Goal: Information Seeking & Learning: Learn about a topic

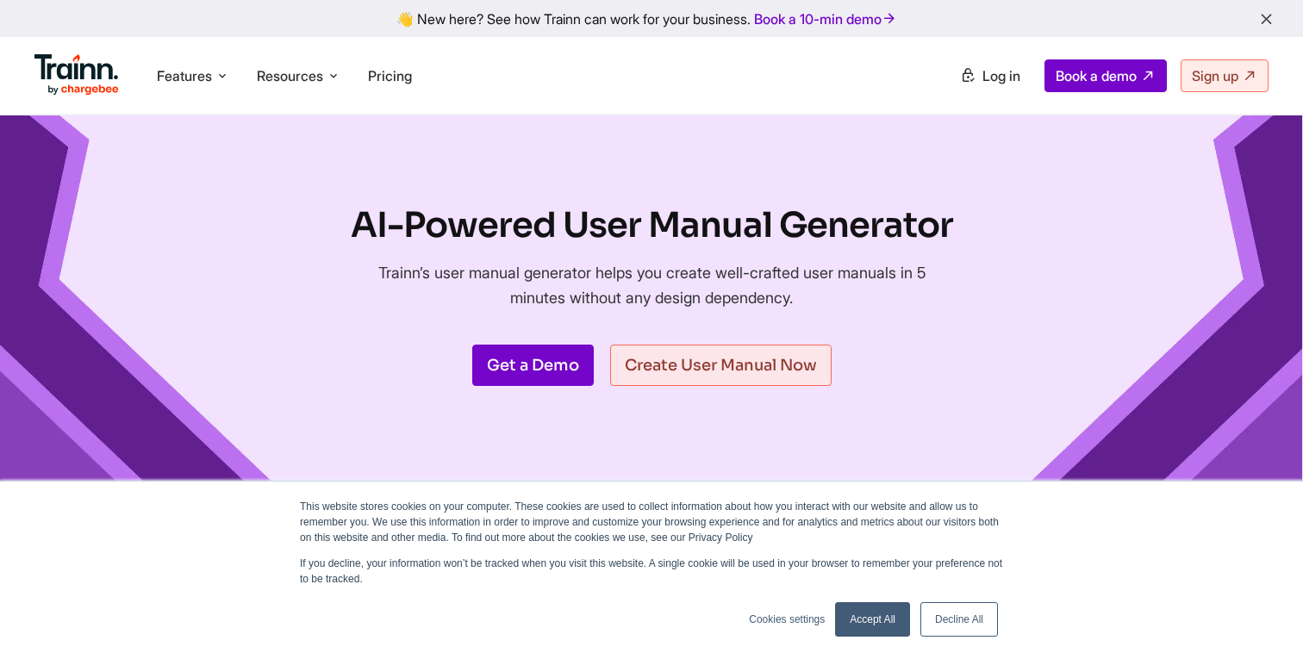
click at [957, 626] on link "Decline All" at bounding box center [959, 619] width 78 height 34
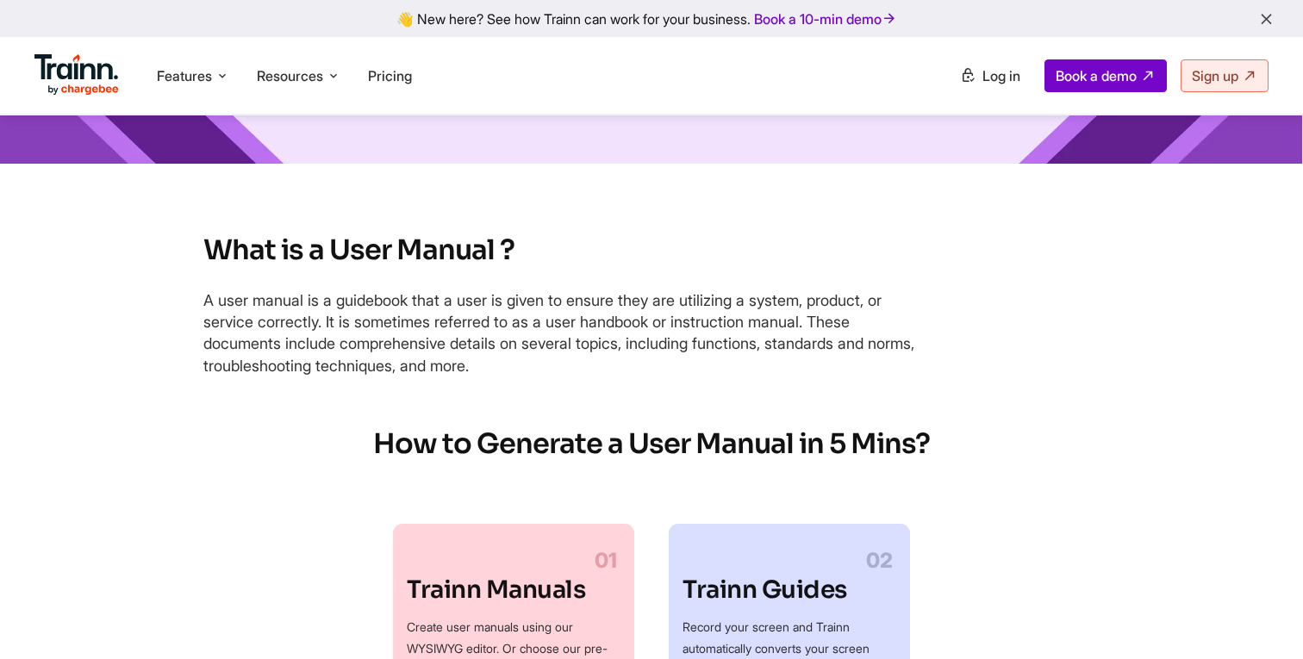
scroll to position [572, 0]
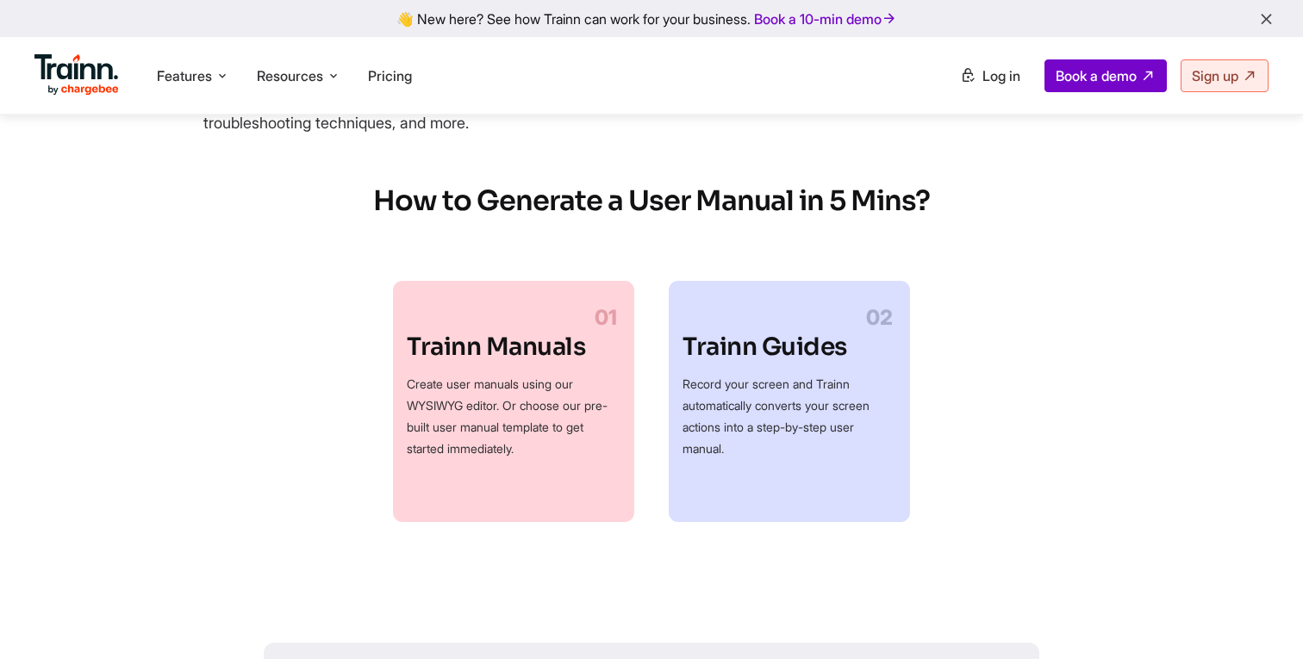
click at [481, 403] on p "Create user manuals using our WYSIWYG editor. Or choose our pre-built user manu…" at bounding box center [514, 416] width 214 height 86
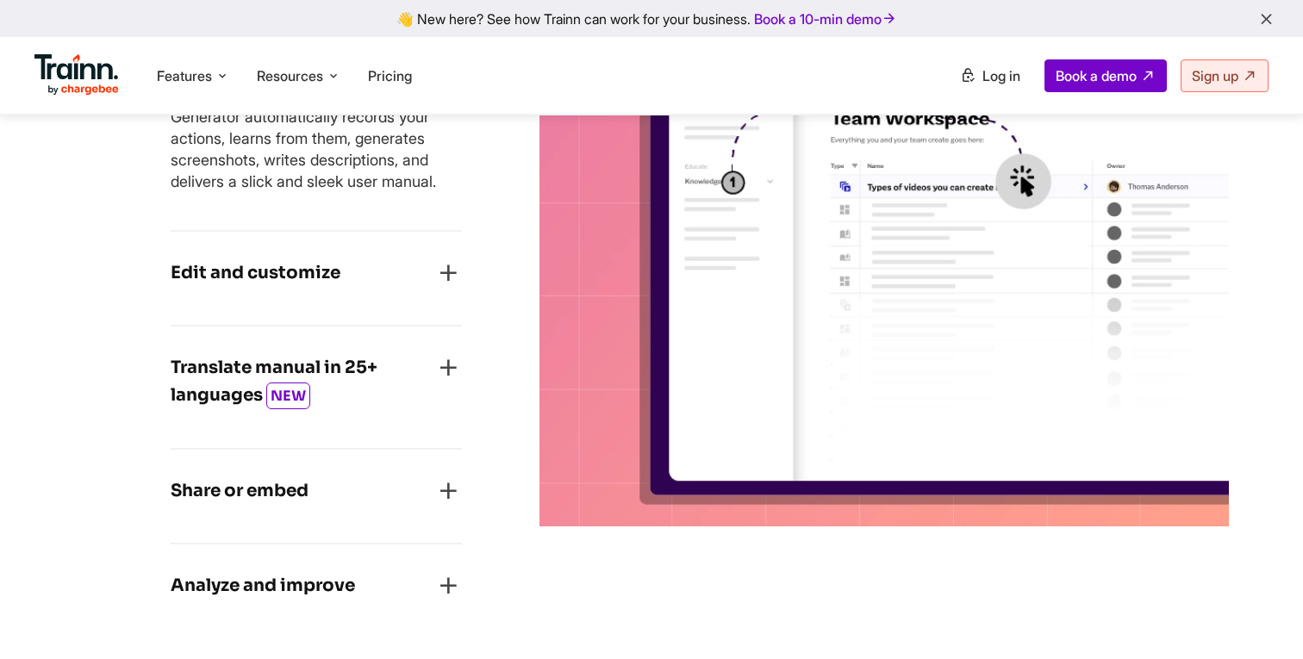
scroll to position [2571, 0]
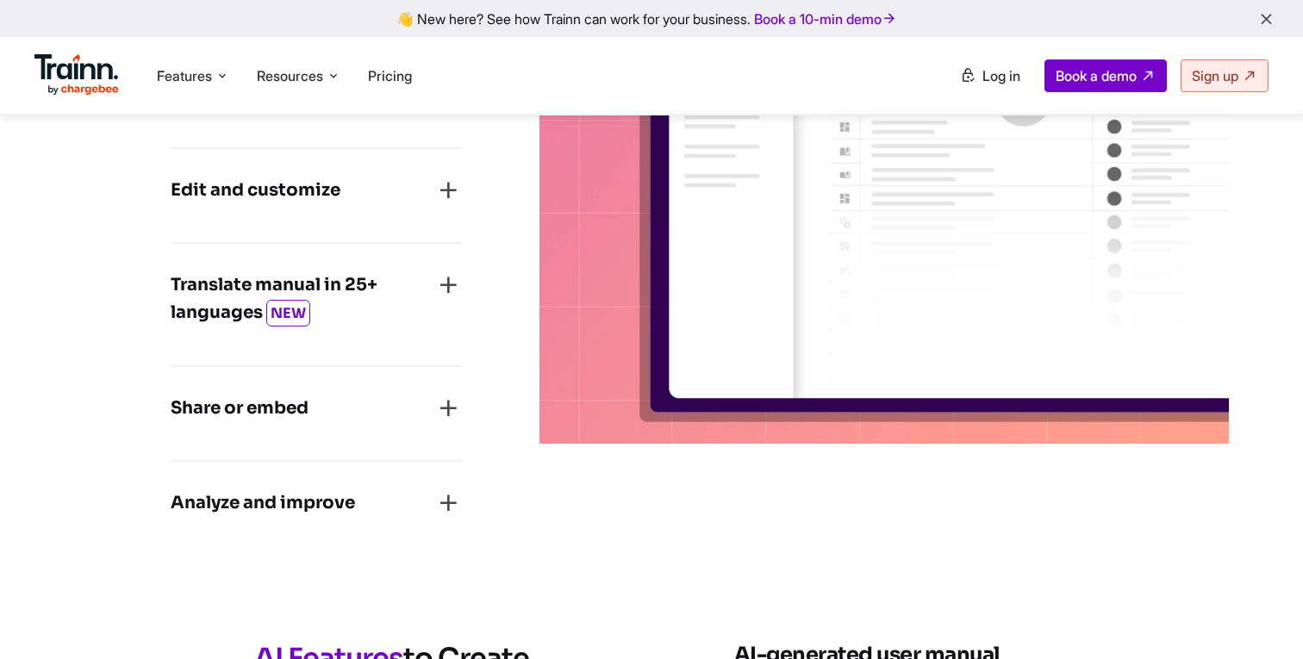
click at [428, 298] on h4 "Translate manual in 25+ languages NEW" at bounding box center [303, 299] width 264 height 56
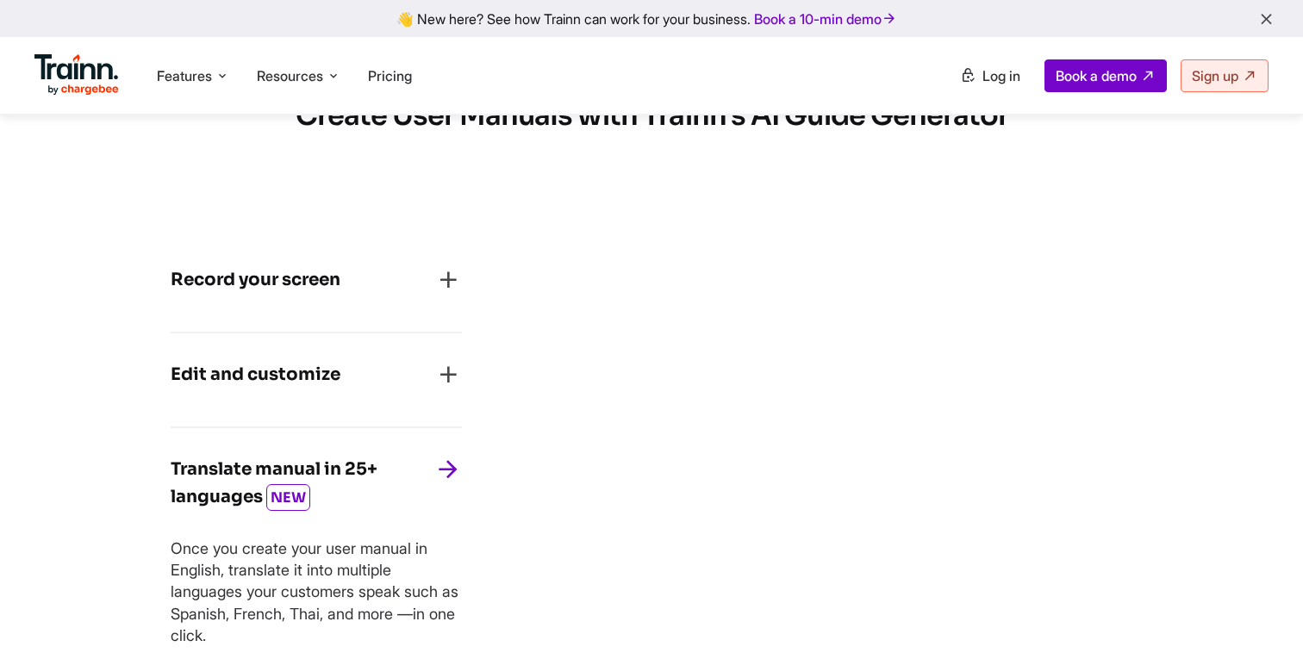
scroll to position [2197, 0]
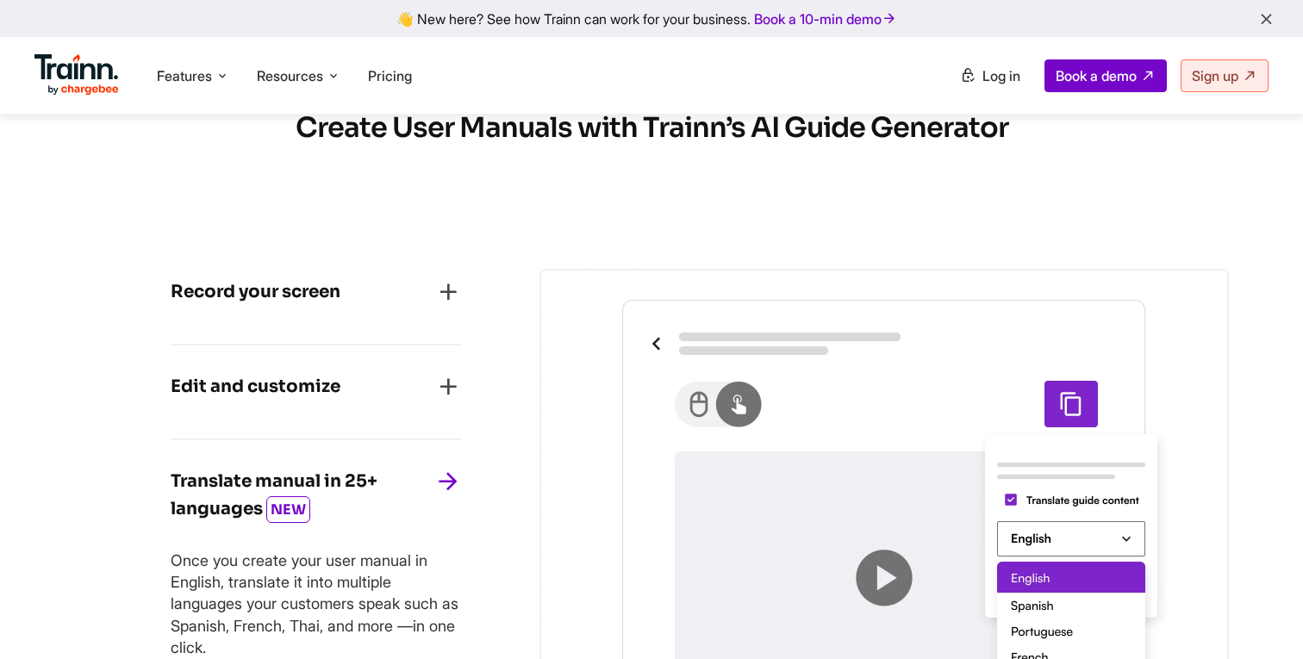
click at [394, 411] on div "Edit and customize" at bounding box center [316, 392] width 291 height 38
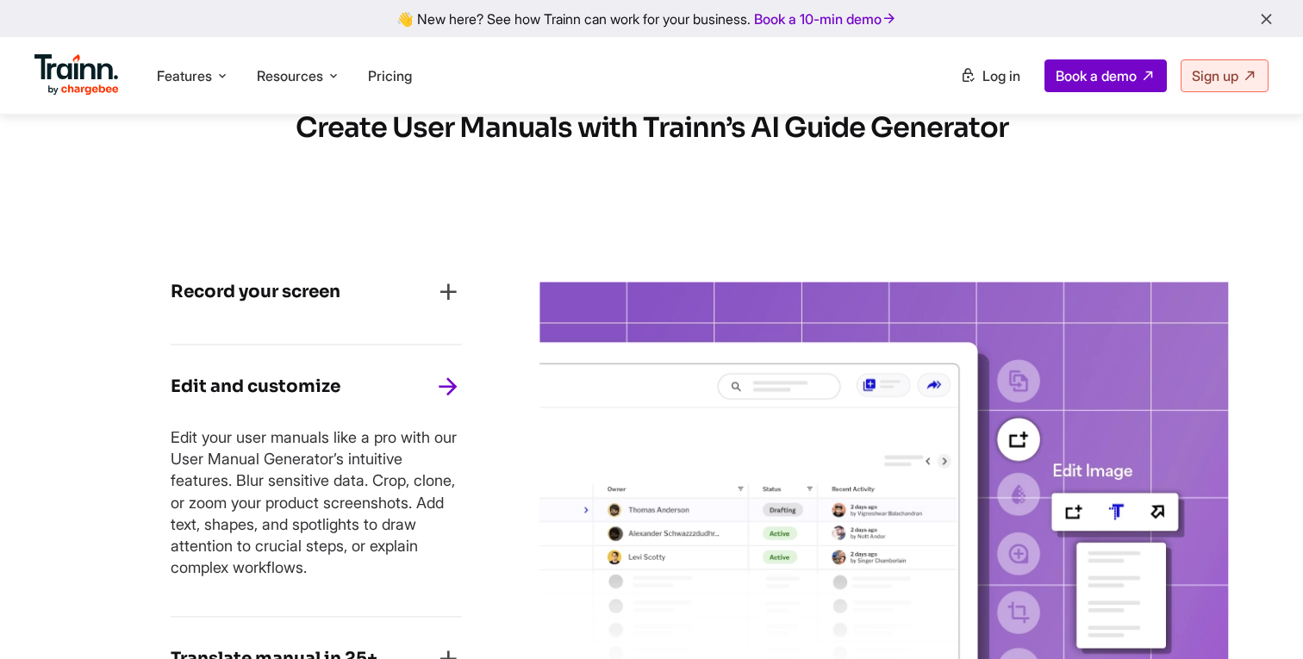
click at [404, 313] on div "Record your screen" at bounding box center [316, 297] width 291 height 38
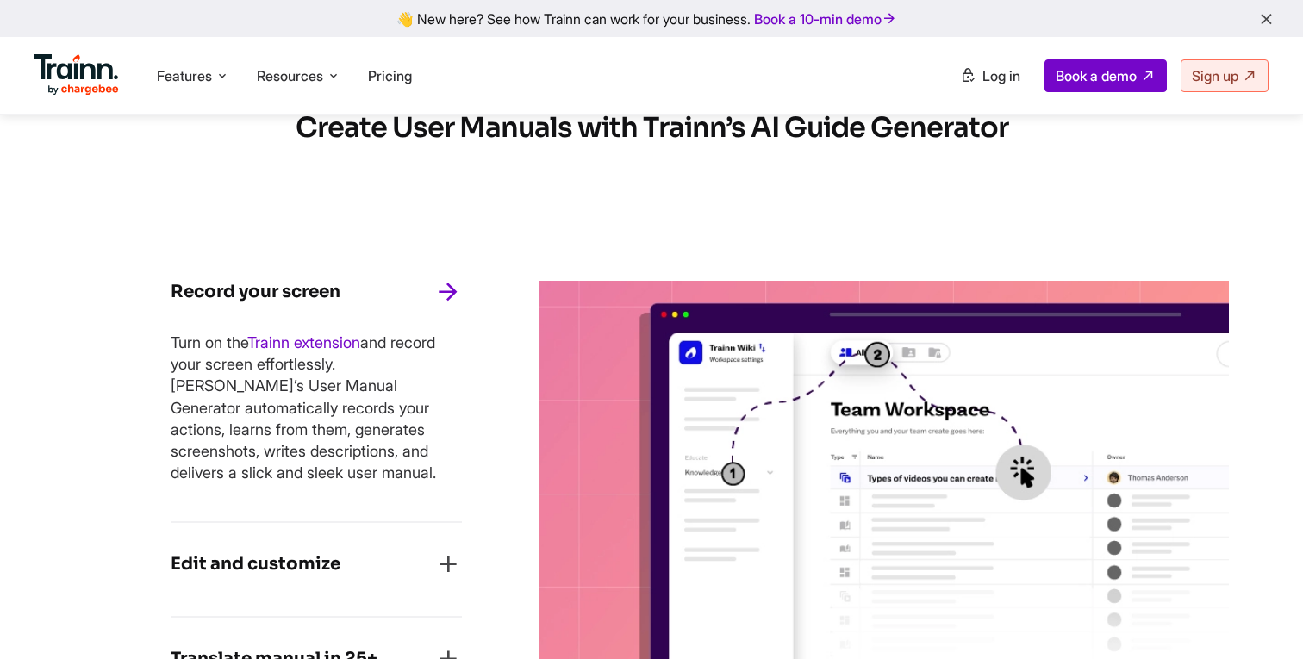
click at [404, 313] on div "Record your screen" at bounding box center [316, 297] width 291 height 38
click at [409, 565] on div "Edit and customize" at bounding box center [316, 570] width 291 height 38
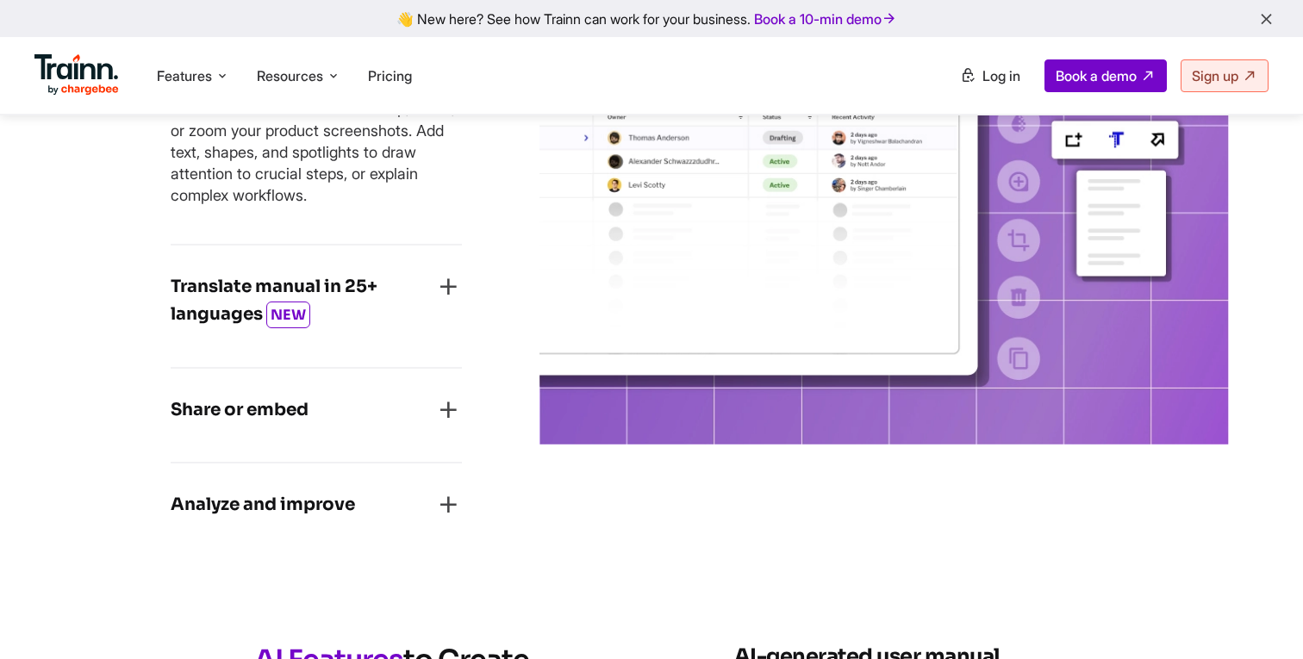
scroll to position [2582, 0]
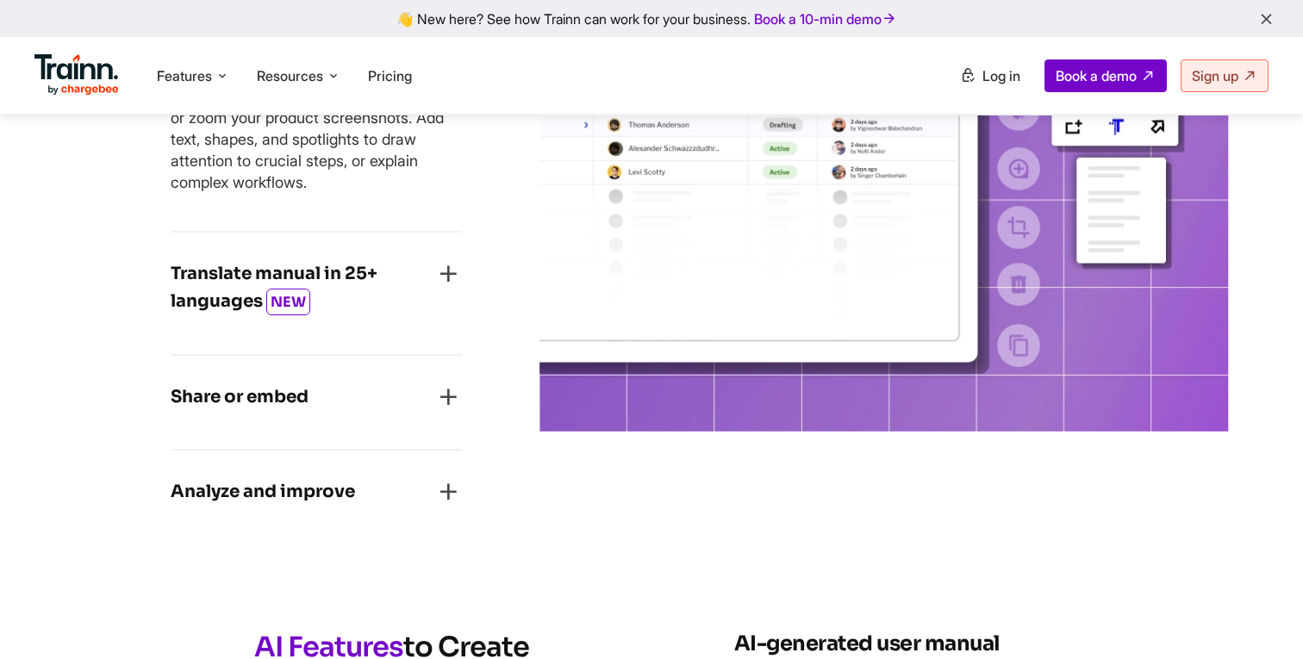
click at [342, 444] on div "Share or embed Share your user manuals with customers in one click. Or copy+pas…" at bounding box center [316, 403] width 291 height 95
click at [346, 506] on h4 "Analyze and improve" at bounding box center [263, 492] width 184 height 28
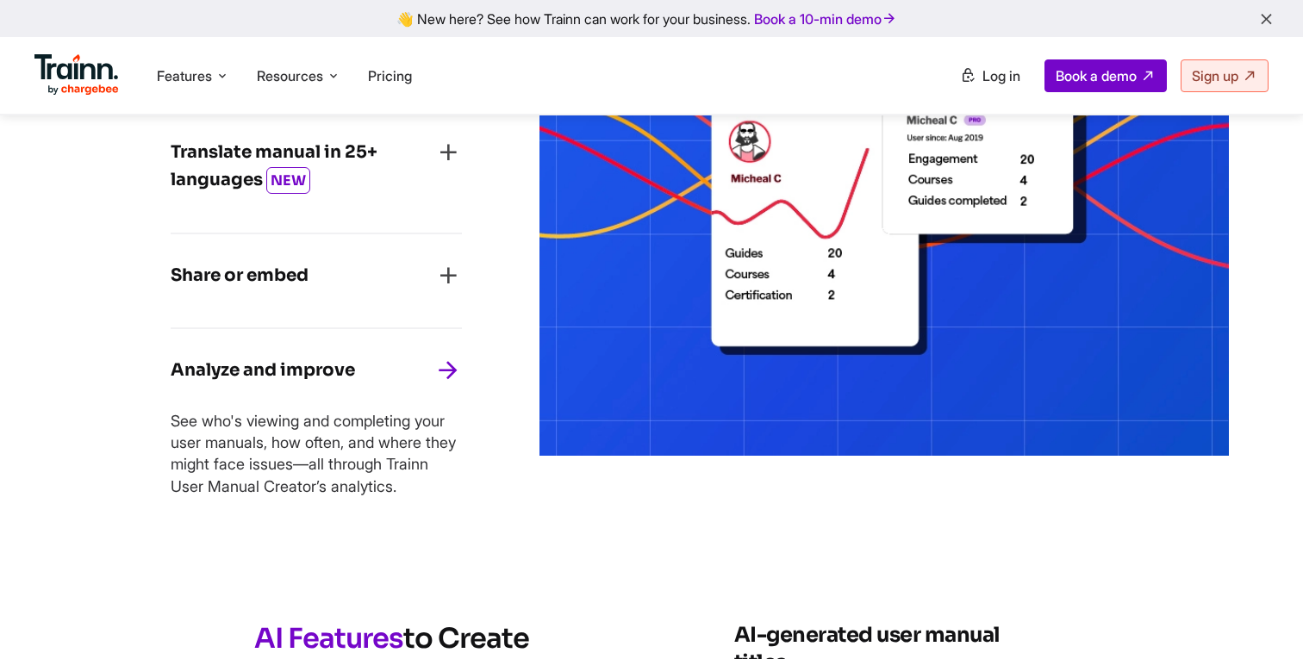
scroll to position [2374, 0]
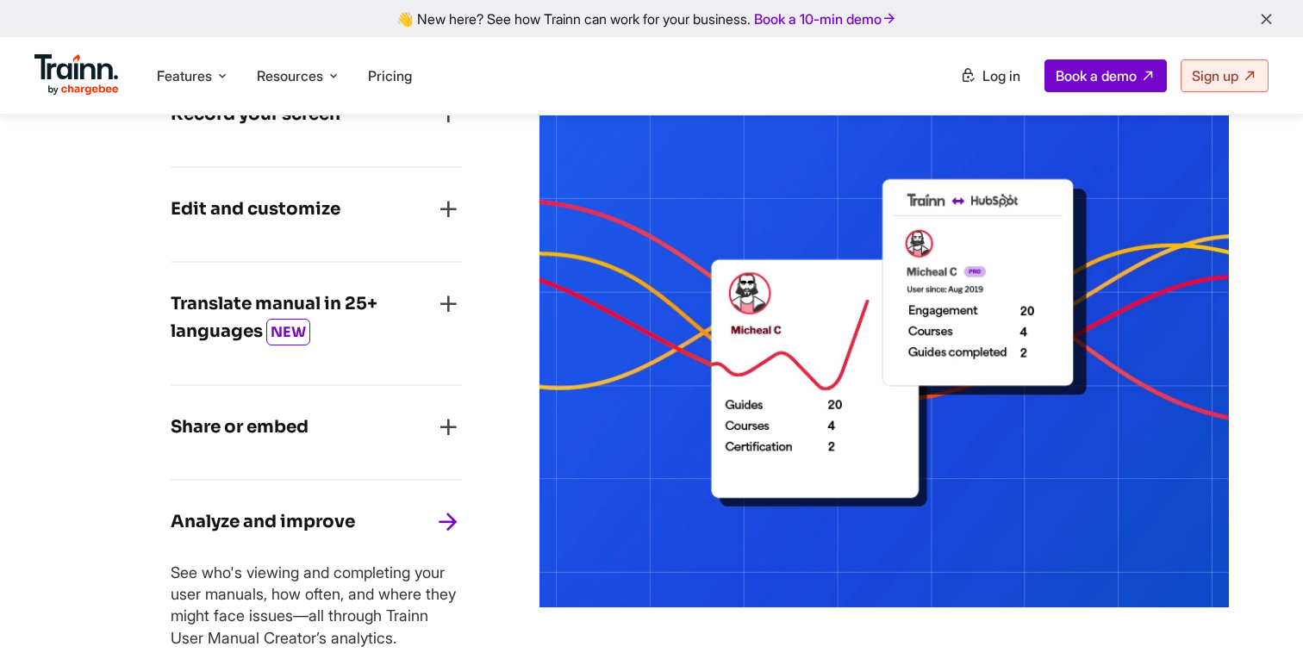
click at [342, 452] on div "Share or embed" at bounding box center [316, 433] width 291 height 38
